Goal: Task Accomplishment & Management: Manage account settings

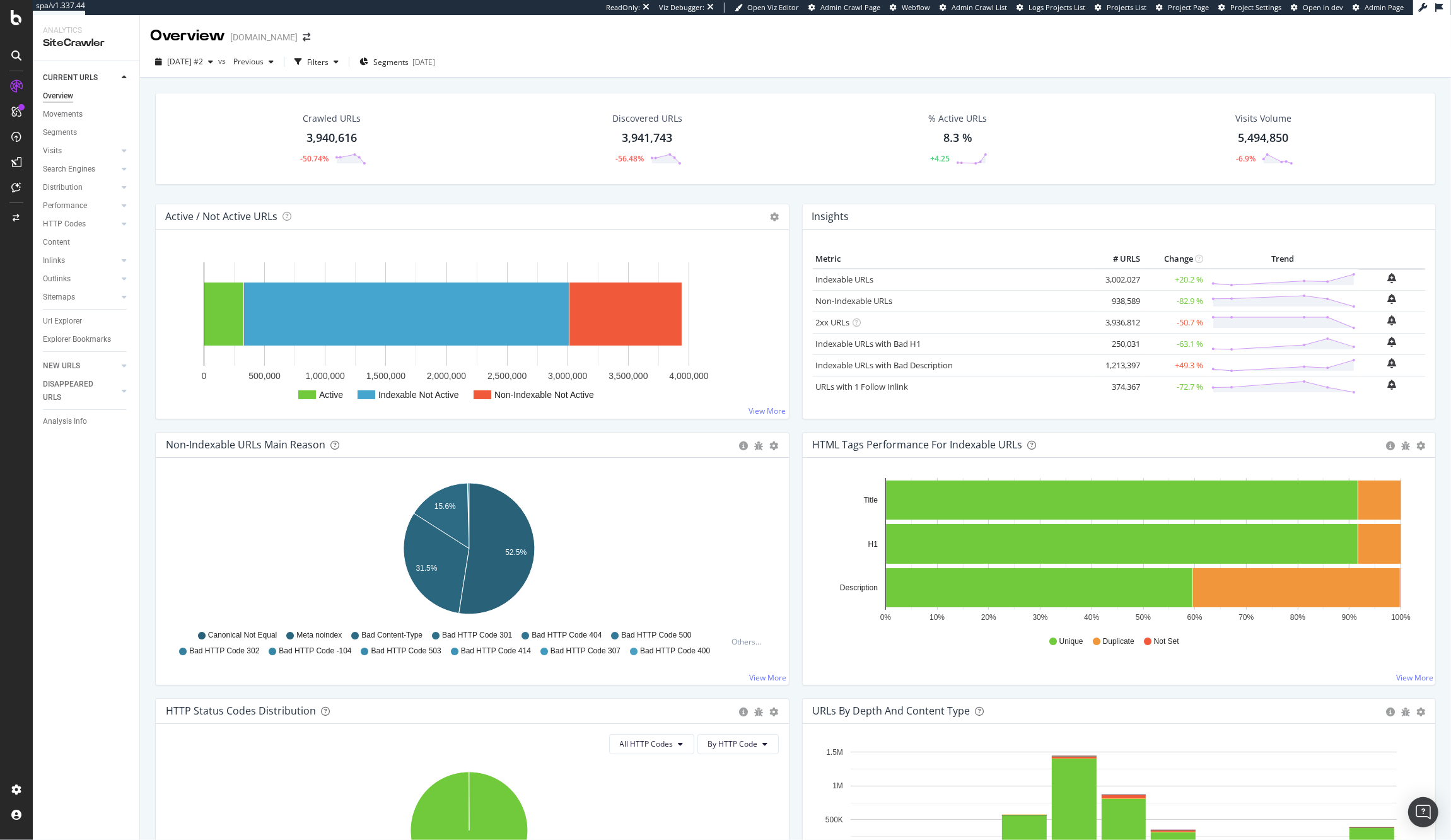
scroll to position [952, 0]
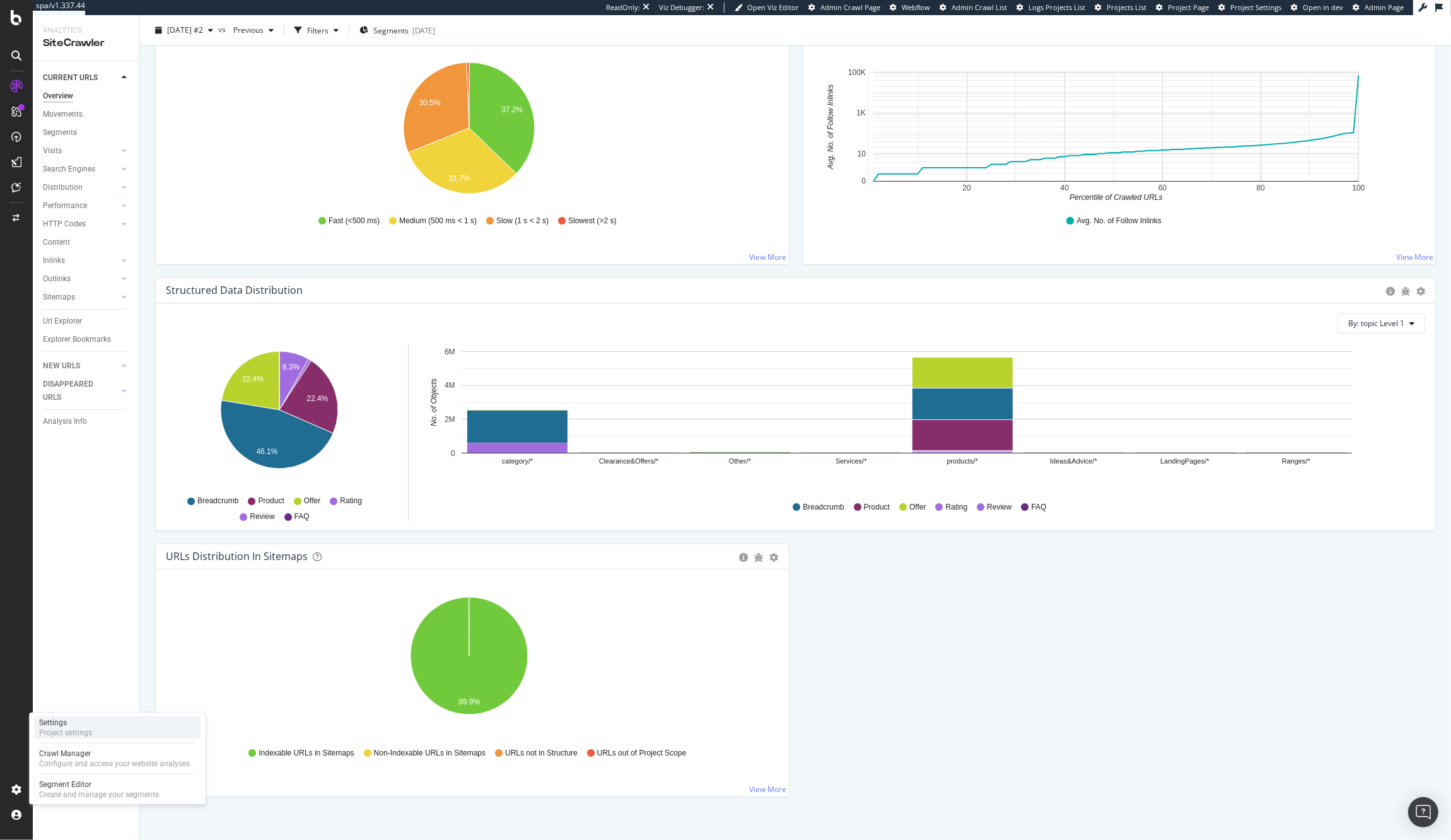
click at [75, 729] on div "Project settings" at bounding box center [66, 732] width 53 height 10
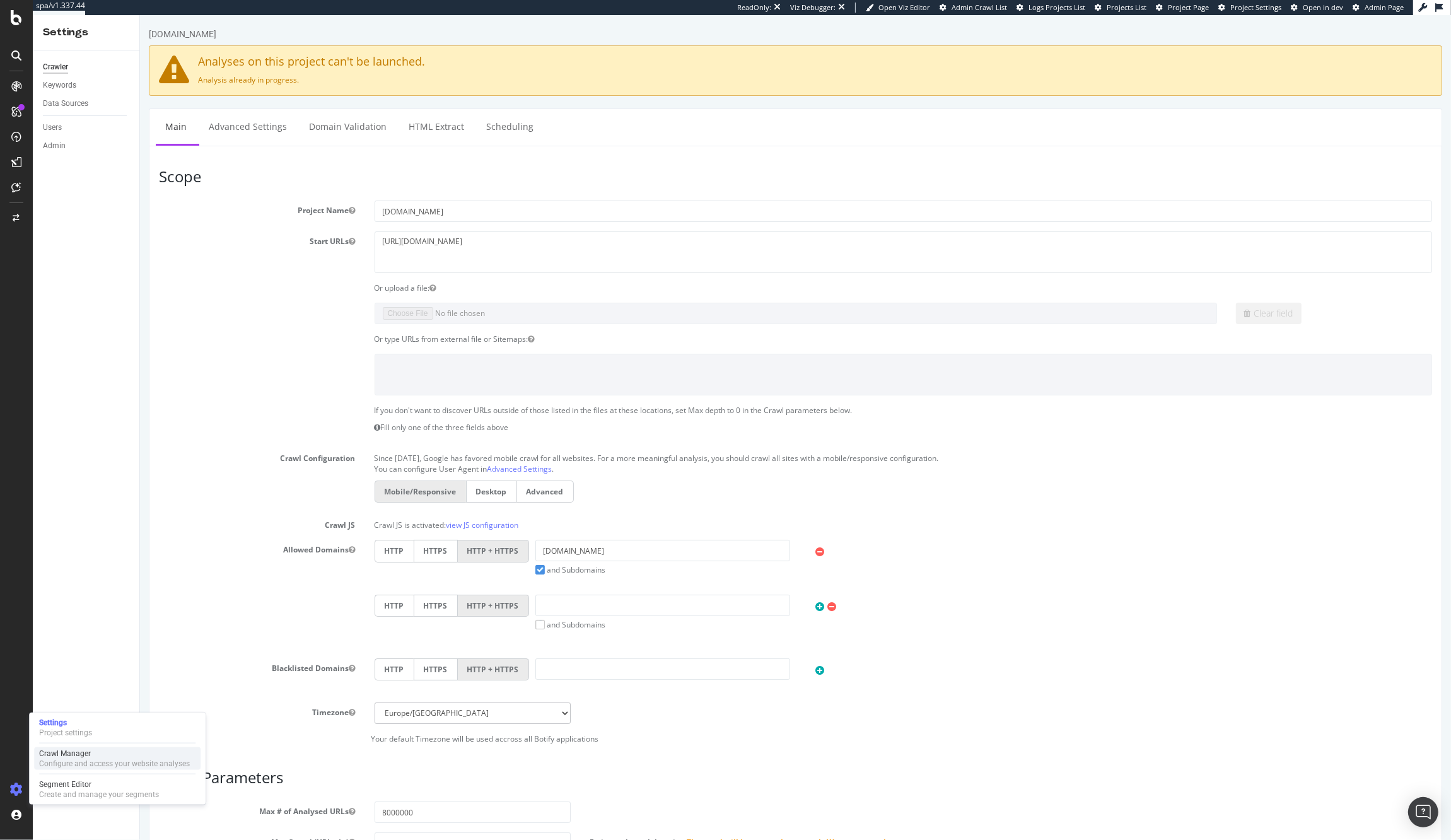
click at [99, 756] on div "Crawl Manager" at bounding box center [114, 754] width 150 height 10
